Goal: Information Seeking & Learning: Check status

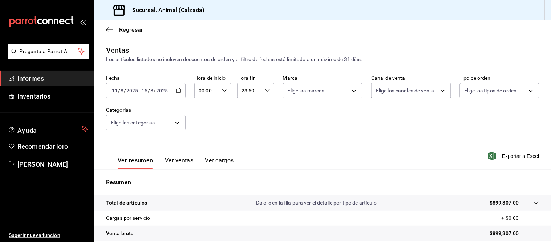
scroll to position [81, 0]
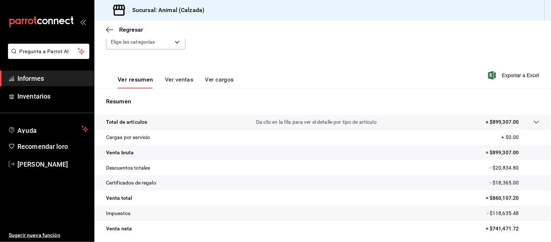
click at [180, 81] on font "Ver ventas" at bounding box center [179, 79] width 29 height 7
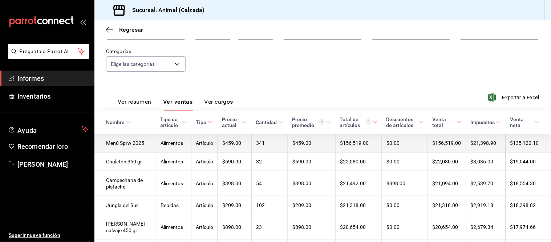
scroll to position [40, 0]
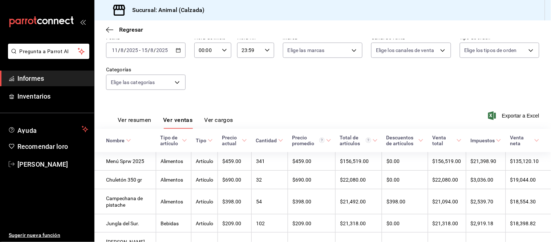
click at [173, 56] on div "[DATE] [DATE] - [DATE] [DATE]" at bounding box center [146, 50] width 80 height 15
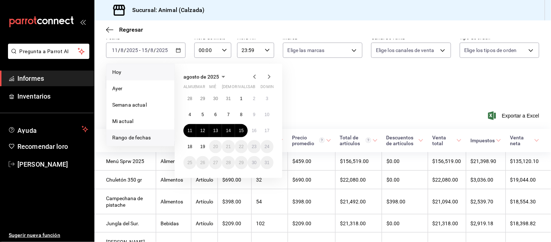
click at [126, 74] on span "Hoy" at bounding box center [140, 72] width 56 height 8
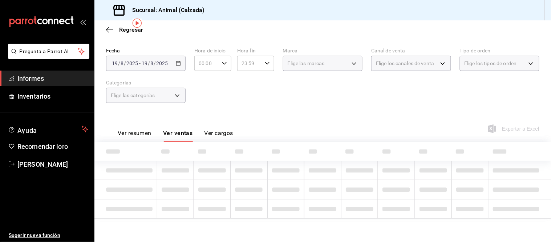
scroll to position [40, 0]
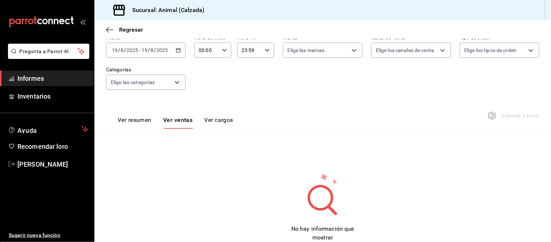
click at [177, 52] on \(Stroke\) "button" at bounding box center [178, 50] width 4 height 4
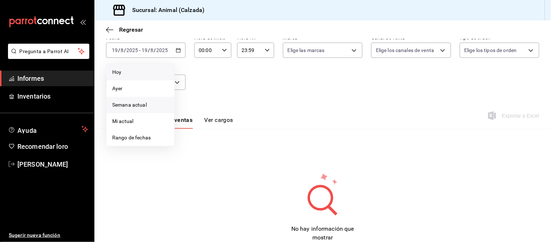
click at [156, 105] on span "Semana actual" at bounding box center [140, 105] width 56 height 8
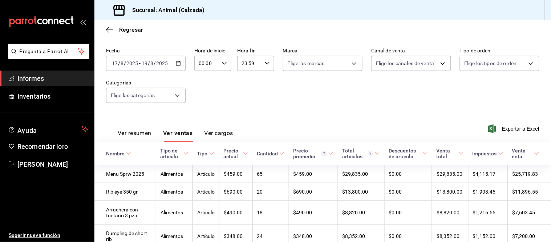
scroll to position [40, 0]
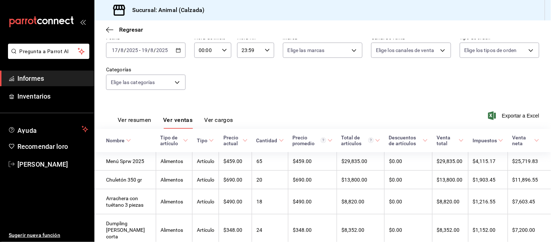
click at [175, 95] on div "Fecha [DATE] [DATE] - [DATE] [DATE] Hora de inicio 00:00 Hora de inicio Hora fi…" at bounding box center [322, 67] width 433 height 64
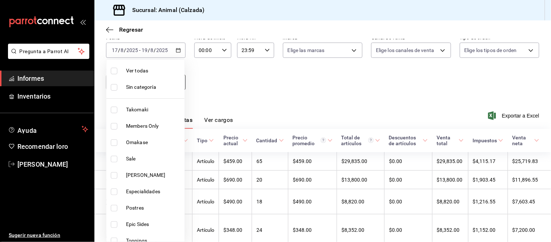
click at [172, 85] on body "Pregunta a Parrot AI Informes Inventarios Ayuda Recomendar loro [PERSON_NAME] S…" at bounding box center [275, 121] width 551 height 242
click at [204, 79] on div at bounding box center [275, 121] width 551 height 242
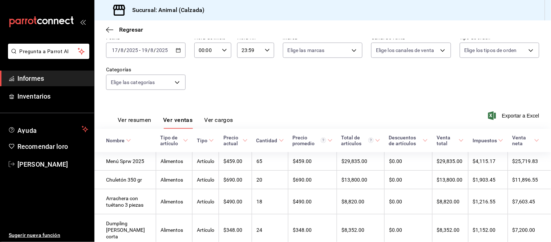
click at [174, 49] on div "[DATE] [DATE] - [DATE] [DATE]" at bounding box center [146, 50] width 80 height 15
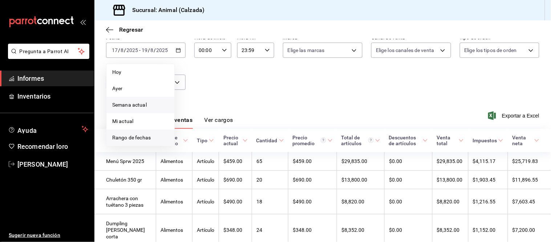
click at [149, 133] on li "Rango de fechas" at bounding box center [140, 137] width 68 height 16
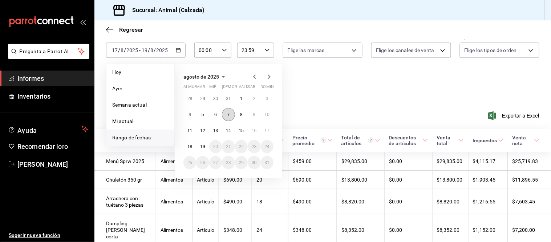
click at [226, 113] on button "7" at bounding box center [228, 114] width 13 height 13
click at [266, 131] on font "17" at bounding box center [267, 130] width 5 height 5
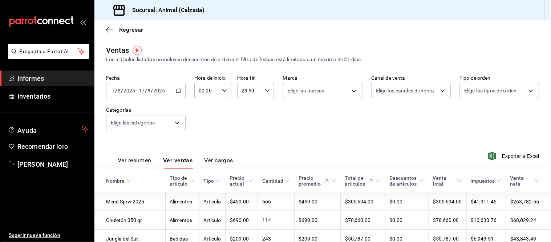
click at [177, 93] on icon "button" at bounding box center [178, 90] width 5 height 5
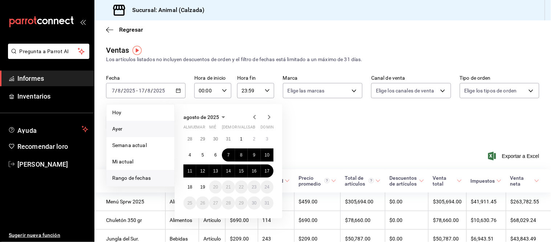
click at [136, 132] on span "Ayer" at bounding box center [140, 129] width 56 height 8
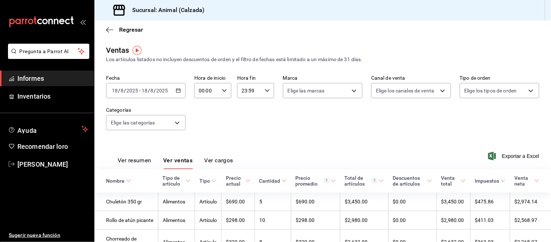
click at [109, 25] on div "Regresar" at bounding box center [322, 29] width 457 height 19
click at [109, 29] on icon "button" at bounding box center [109, 30] width 7 height 7
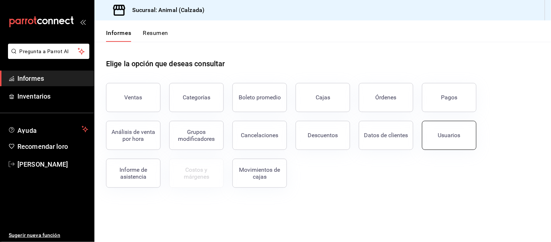
click at [452, 142] on button "Usuarios" at bounding box center [449, 135] width 55 height 29
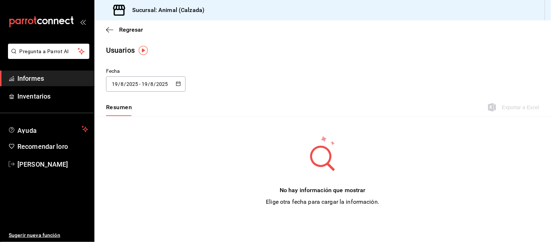
click at [173, 84] on div "[DATE] [DATE] - [DATE] [DATE]" at bounding box center [146, 83] width 80 height 15
click at [139, 121] on li "Ayer" at bounding box center [140, 123] width 69 height 16
type input "[DATE]"
type input "18"
type input "[DATE]"
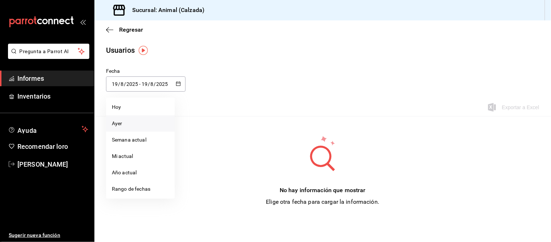
type input "18"
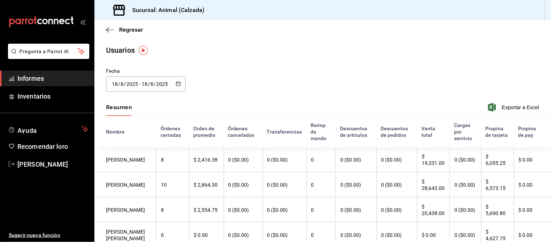
click at [177, 81] on icon "button" at bounding box center [178, 83] width 5 height 5
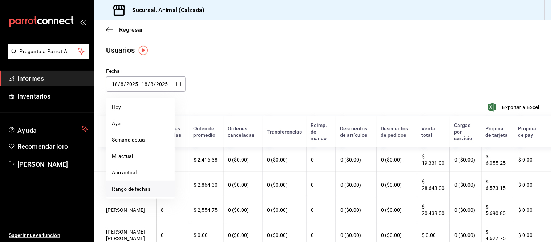
click at [153, 185] on li "Rango de fechas" at bounding box center [140, 189] width 69 height 16
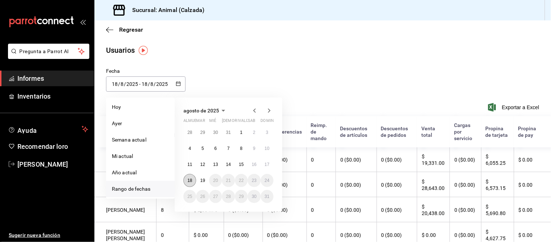
click at [188, 181] on font "18" at bounding box center [189, 180] width 5 height 5
click at [201, 182] on font "19" at bounding box center [202, 180] width 5 height 5
type input "[DATE]"
type input "19"
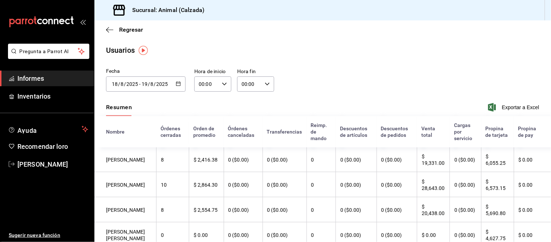
click at [177, 83] on \(Stroke\) "button" at bounding box center [179, 83] width 4 height 0
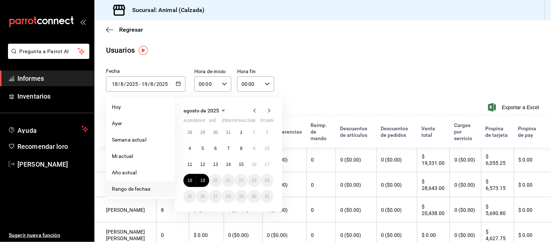
click at [256, 112] on icon "button" at bounding box center [254, 110] width 9 height 9
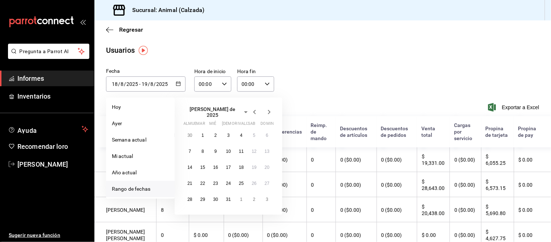
click at [256, 112] on icon "button" at bounding box center [254, 112] width 9 height 9
click at [266, 132] on font "1" at bounding box center [267, 132] width 3 height 5
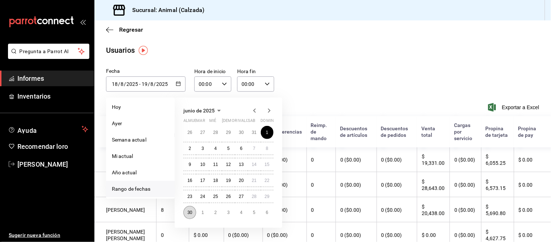
click at [191, 213] on font "30" at bounding box center [189, 212] width 5 height 5
type input "[DATE]"
type input "1"
type input "6"
type input "[DATE]"
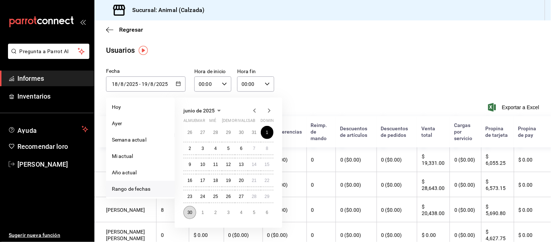
type input "30"
type input "6"
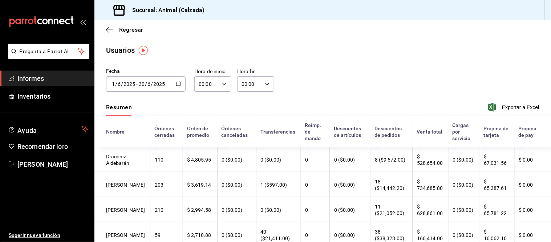
click at [176, 84] on icon "button" at bounding box center [178, 83] width 5 height 5
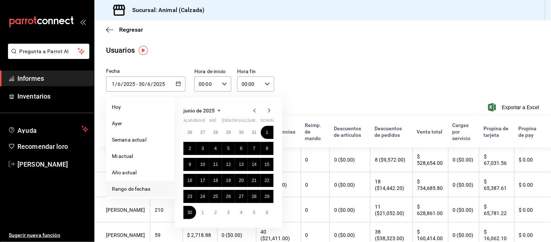
click at [252, 113] on icon "button" at bounding box center [254, 110] width 9 height 9
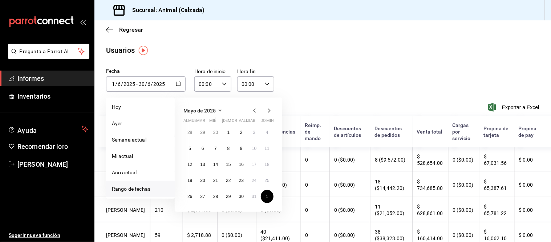
click at [252, 113] on icon "button" at bounding box center [254, 110] width 9 height 9
click at [217, 133] on font "1" at bounding box center [215, 132] width 3 height 5
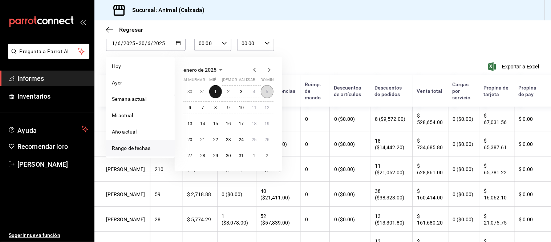
scroll to position [40, 0]
click at [267, 70] on icon "button" at bounding box center [269, 70] width 9 height 9
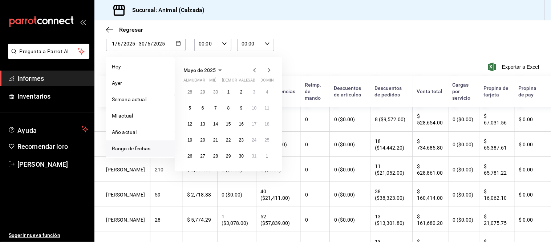
click at [267, 70] on icon "button" at bounding box center [269, 70] width 9 height 9
click at [266, 108] on font "13" at bounding box center [267, 110] width 5 height 5
type input "[DATE]"
type input "1"
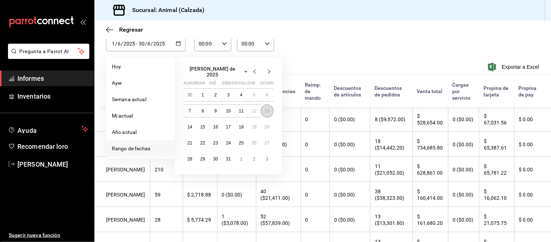
type input "[DATE]"
type input "13"
type input "7"
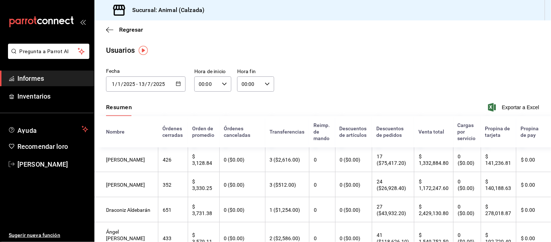
click at [375, 73] on div "Fecha [DATE] [DATE] - [DATE] [DATE] enero de 2025 almuerzo mar [PERSON_NAME] ri…" at bounding box center [322, 83] width 457 height 33
click at [109, 31] on icon "button" at bounding box center [109, 30] width 7 height 7
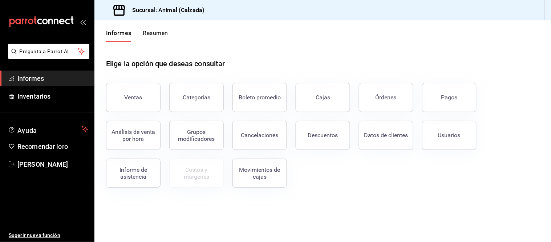
click at [511, 82] on div "Ventas Categorías Boleto promedio Cajas Órdenes Pagos Análisis de venta por hor…" at bounding box center [318, 130] width 442 height 113
drag, startPoint x: 492, startPoint y: 62, endPoint x: 496, endPoint y: 59, distance: 4.1
click at [492, 61] on div "Elige la opción que deseas consultar" at bounding box center [322, 58] width 433 height 32
